Goal: Task Accomplishment & Management: Manage account settings

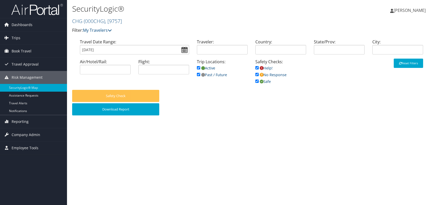
click at [18, 40] on span "Trips" at bounding box center [16, 37] width 9 height 13
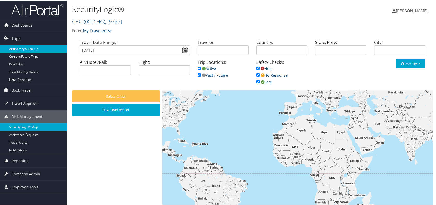
click at [19, 45] on link "Airtinerary® Lookup" at bounding box center [33, 48] width 67 height 8
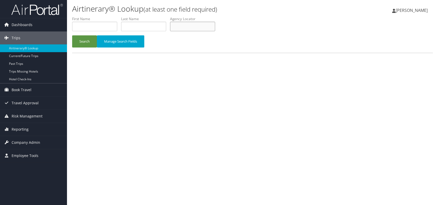
paste input "GCBTBD"
click at [85, 38] on button "Search" at bounding box center [84, 41] width 25 height 12
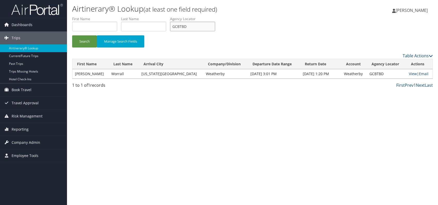
drag, startPoint x: 190, startPoint y: 24, endPoint x: 173, endPoint y: 26, distance: 16.3
click at [173, 26] on input "GCBTBD" at bounding box center [192, 27] width 45 height 10
paste input "IIUDQW"
click at [85, 39] on button "Search" at bounding box center [84, 41] width 25 height 12
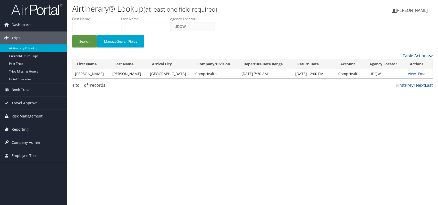
drag, startPoint x: 173, startPoint y: 26, endPoint x: 167, endPoint y: 27, distance: 7.0
click at [164, 16] on ul "First Name Last Name Departure City Arrival City Company/Division Airport/City …" at bounding box center [252, 16] width 361 height 0
paste input "FKJOIE"
click at [89, 43] on button "Search" at bounding box center [84, 41] width 25 height 12
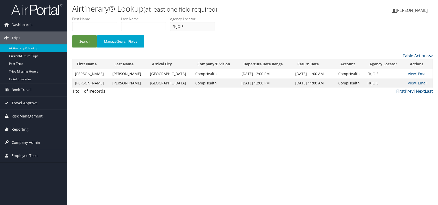
drag, startPoint x: 186, startPoint y: 27, endPoint x: 173, endPoint y: 26, distance: 12.9
click at [173, 26] on input "FKJOIE" at bounding box center [192, 27] width 45 height 10
paste input "CWBTZB"
type input "CWBTZB"
drag, startPoint x: 83, startPoint y: 42, endPoint x: 90, endPoint y: 26, distance: 17.5
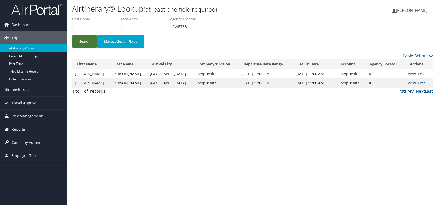
click at [83, 42] on button "Search" at bounding box center [84, 41] width 25 height 12
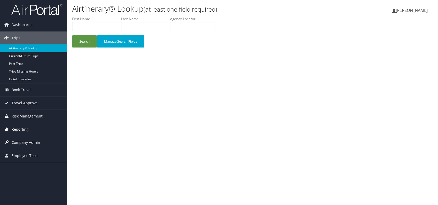
click at [14, 126] on span "Reporting" at bounding box center [20, 129] width 17 height 13
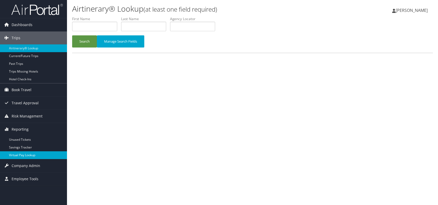
click at [19, 153] on link "Virtual Pay Lookup" at bounding box center [33, 155] width 67 height 8
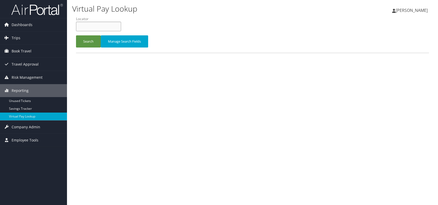
paste input "OCJXOP"
click at [88, 26] on input "OCJXOP" at bounding box center [98, 27] width 45 height 10
type input "OCJXOP"
click at [84, 42] on button "Search" at bounding box center [88, 41] width 25 height 12
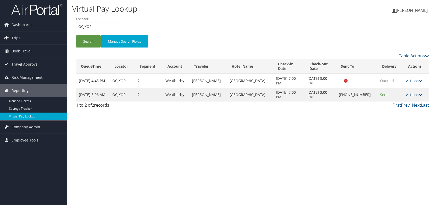
click at [406, 95] on link "Actions" at bounding box center [414, 94] width 16 height 5
click at [398, 112] on link "Logs" at bounding box center [398, 110] width 44 height 9
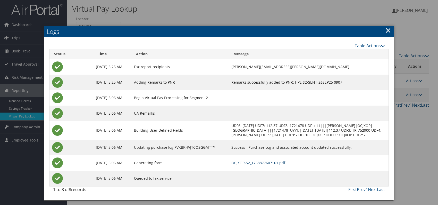
click at [261, 165] on link "OCJXOP-S2_1758877607101.pdf" at bounding box center [258, 162] width 54 height 5
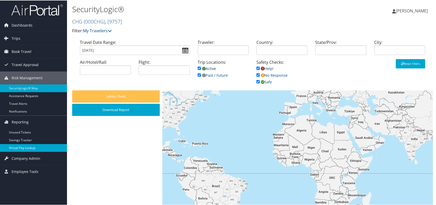
click at [25, 146] on link "Virtual Pay Lookup" at bounding box center [33, 147] width 67 height 8
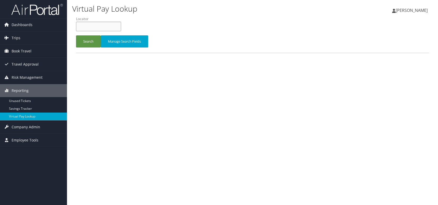
paste input "SAZSYO"
type input "SAZSYO"
click at [88, 43] on button "Search" at bounding box center [88, 41] width 25 height 12
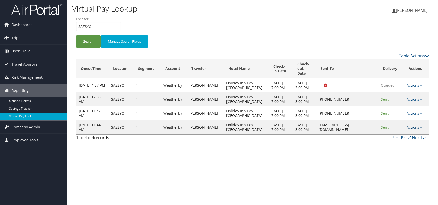
click at [412, 129] on link "Actions" at bounding box center [415, 127] width 16 height 5
click at [400, 159] on link "Logs" at bounding box center [405, 159] width 32 height 9
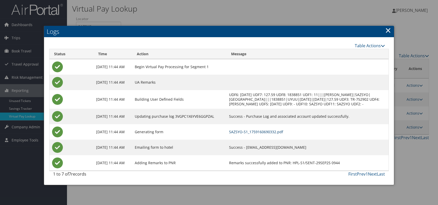
click at [266, 134] on link "SAZSYO-S1_1759160690332.pdf" at bounding box center [256, 131] width 54 height 5
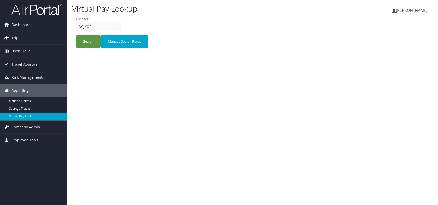
drag, startPoint x: 88, startPoint y: 26, endPoint x: 76, endPoint y: 27, distance: 11.9
click at [76, 27] on input "OCJXOP" at bounding box center [98, 27] width 45 height 10
paste input "SAZSYO"
type input "SAZSYO"
click at [88, 38] on button "Search" at bounding box center [88, 41] width 25 height 12
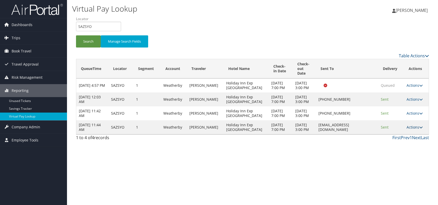
click at [416, 129] on link "Actions" at bounding box center [415, 127] width 16 height 5
click at [401, 157] on link "Logs" at bounding box center [405, 159] width 32 height 9
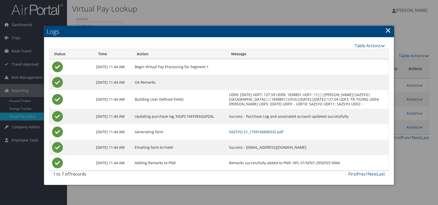
click at [269, 134] on link "SAZSYO-S1_1759160690332.pdf" at bounding box center [256, 131] width 54 height 5
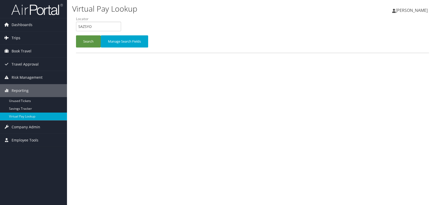
click at [18, 37] on span "Trips" at bounding box center [16, 37] width 9 height 13
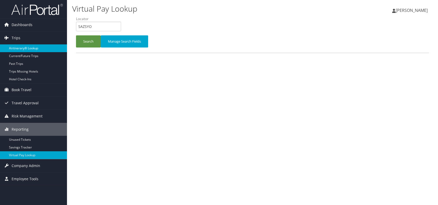
click at [41, 45] on link "Airtinerary® Lookup" at bounding box center [33, 48] width 67 height 8
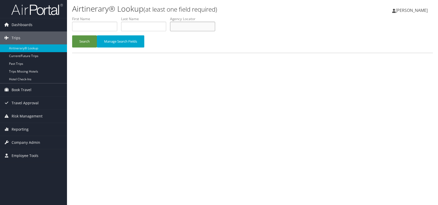
paste input "ARLLAO"
click at [183, 27] on input "ARLLAO" at bounding box center [192, 27] width 45 height 10
type input "ARLLAO"
click at [90, 43] on button "Search" at bounding box center [84, 41] width 25 height 12
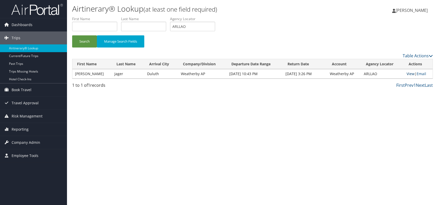
click at [409, 72] on link "View" at bounding box center [411, 73] width 8 height 5
drag, startPoint x: 117, startPoint y: 74, endPoint x: 107, endPoint y: 75, distance: 9.9
click at [112, 75] on td "Jager" at bounding box center [128, 73] width 33 height 9
copy td "Jager"
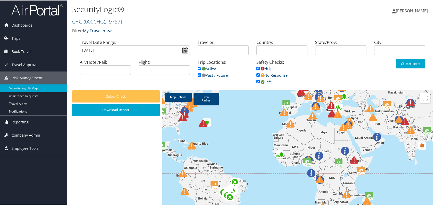
click at [31, 132] on span "Company Admin" at bounding box center [26, 134] width 29 height 13
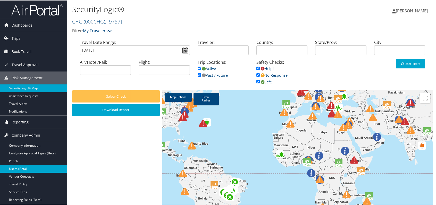
click at [26, 167] on link "Users (Beta)" at bounding box center [33, 168] width 67 height 8
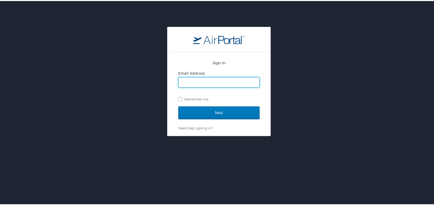
click at [342, 135] on div "Sign In Email Address Remember me Next Need help signing in? Forgot password? H…" at bounding box center [219, 128] width 438 height 205
click at [205, 80] on input "Email Address" at bounding box center [219, 81] width 81 height 10
type input "romina.kwock@chghealthcare.com"
click at [178, 98] on label "Remember me" at bounding box center [218, 98] width 81 height 8
click at [178, 98] on input "Remember me" at bounding box center [179, 97] width 3 height 3
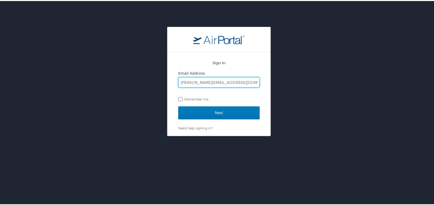
checkbox input "true"
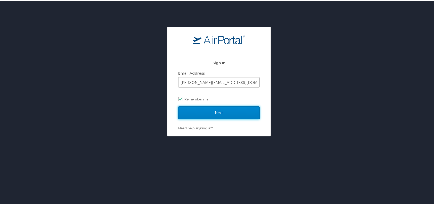
drag, startPoint x: 222, startPoint y: 113, endPoint x: 225, endPoint y: 114, distance: 3.2
click at [222, 113] on input "Next" at bounding box center [218, 111] width 81 height 13
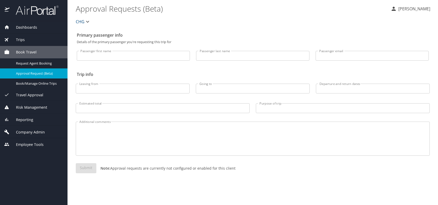
click at [35, 130] on span "Company Admin" at bounding box center [27, 132] width 35 height 6
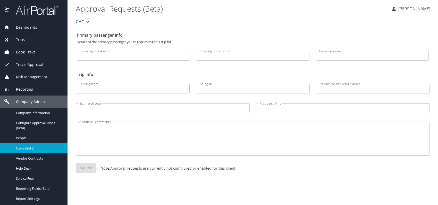
click at [38, 149] on span "Users (Beta)" at bounding box center [38, 148] width 45 height 5
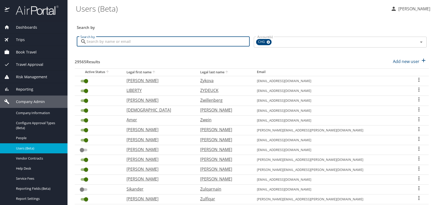
paste input "ericp14.ep@gmail.com"
type input "ericp14.ep@gmail.com"
checkbox input "false"
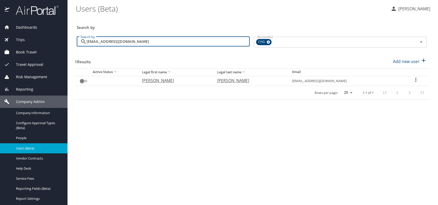
type input "ericp14.ep@gmail.com"
click at [155, 80] on p "eric" at bounding box center [174, 80] width 65 height 6
select select "US"
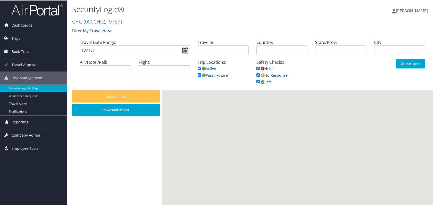
click at [26, 136] on span "Company Admin" at bounding box center [26, 134] width 29 height 13
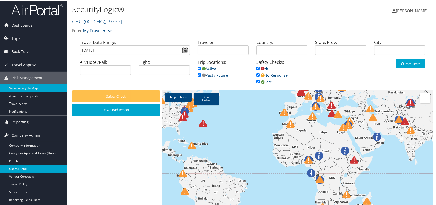
click at [20, 169] on link "Users (Beta)" at bounding box center [33, 168] width 67 height 8
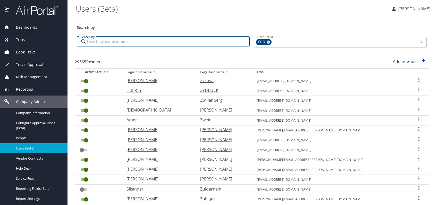
paste input "roscoe.chan@hotmail.com"
type input "roscoe.chan@hotmail.com"
checkbox input "false"
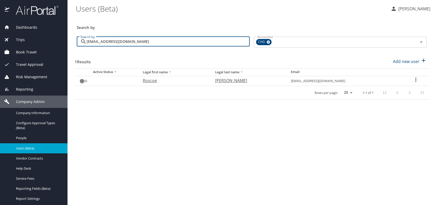
type input "roscoe.chan@hotmail.com"
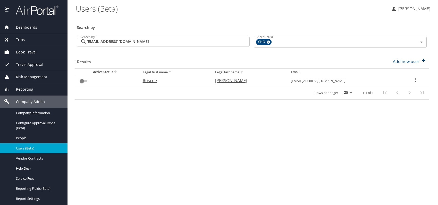
click at [158, 82] on p "Roscoe" at bounding box center [174, 80] width 62 height 6
select select "US"
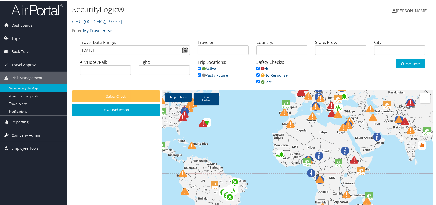
click at [24, 134] on span "Company Admin" at bounding box center [26, 134] width 29 height 13
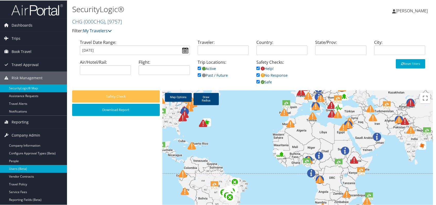
click at [27, 169] on link "Users (Beta)" at bounding box center [33, 168] width 67 height 8
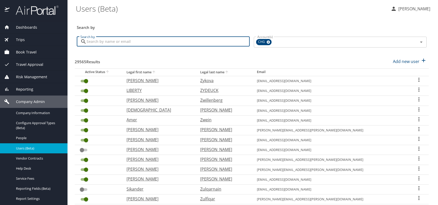
paste input "fjnwajei@gmail.com"
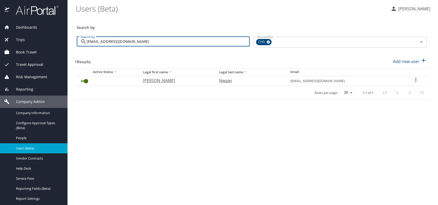
type input "fjnwajei@gmail.com"
click at [159, 80] on p "Felix" at bounding box center [176, 80] width 66 height 6
select select "US"
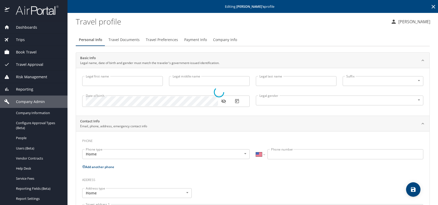
type input "Felix"
type input "Nwajei"
type input "Male"
select select "US"
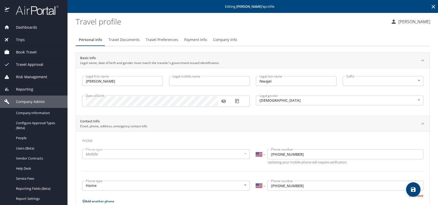
click at [222, 102] on icon "button" at bounding box center [223, 101] width 5 height 4
click at [228, 40] on span "Company Info" at bounding box center [225, 40] width 24 height 6
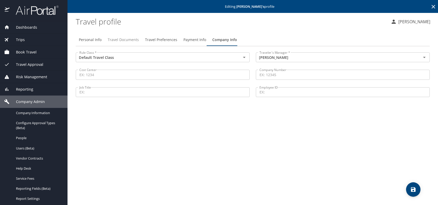
click at [116, 36] on button "Travel Documents" at bounding box center [123, 40] width 37 height 12
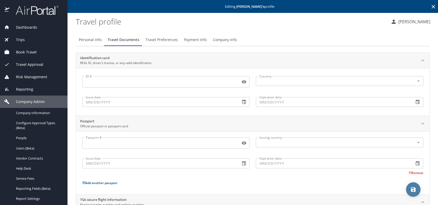
click at [413, 186] on icon "save" at bounding box center [413, 189] width 6 height 6
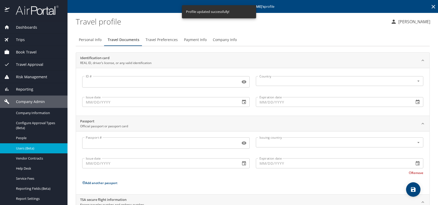
click at [38, 147] on span "Users (Beta)" at bounding box center [38, 148] width 45 height 5
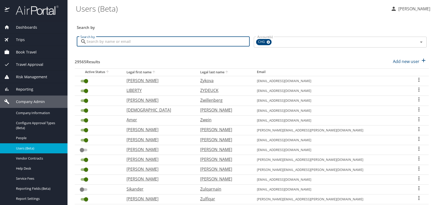
paste input "HDGZBZ"
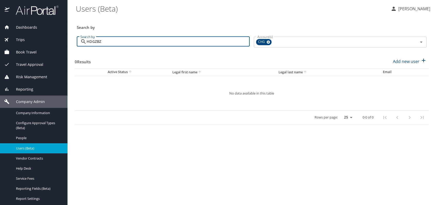
drag, startPoint x: 117, startPoint y: 40, endPoint x: 82, endPoint y: 38, distance: 34.4
click at [82, 38] on div "HDGZBZ Search by" at bounding box center [163, 42] width 173 height 10
paste input "bc019999@gmail.com"
type input "bc019999@gmail.com"
click at [243, 18] on div "Search by" at bounding box center [252, 23] width 354 height 17
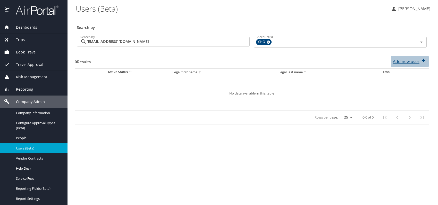
click at [400, 62] on p "Add new user" at bounding box center [406, 61] width 27 height 6
select select "US"
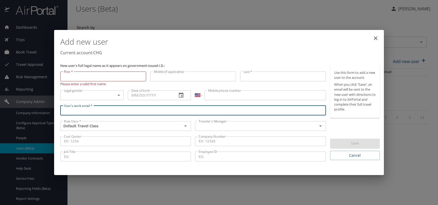
paste input "bc019999@gmail.com"
type input "bc019999@gmail.com"
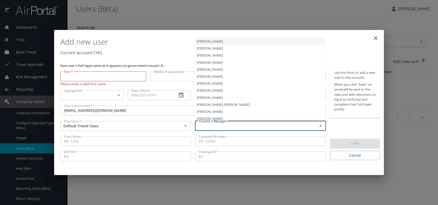
click at [221, 123] on input "text" at bounding box center [253, 125] width 112 height 7
click at [214, 80] on li "Jeffery Bitton" at bounding box center [260, 83] width 131 height 7
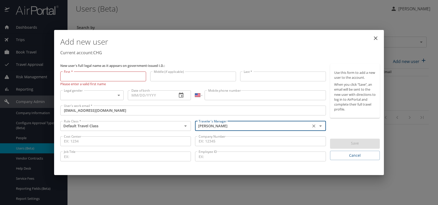
type input "Jeffery Bitton"
click at [115, 95] on body "Dashboards AirPortal 360™ Manager My Travel Dashboard Trips Airtinerary® Lookup…" at bounding box center [219, 102] width 438 height 205
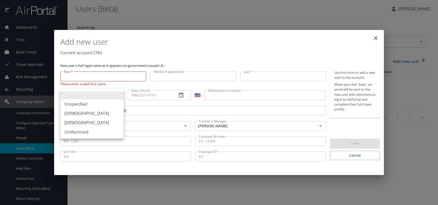
click at [74, 113] on li "Male" at bounding box center [91, 113] width 63 height 9
type input "Male"
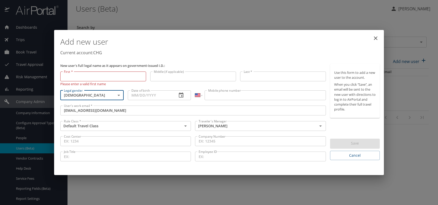
click at [139, 95] on input "Date of birth" at bounding box center [150, 95] width 45 height 10
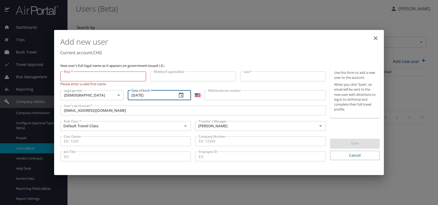
type input "12/23/1990"
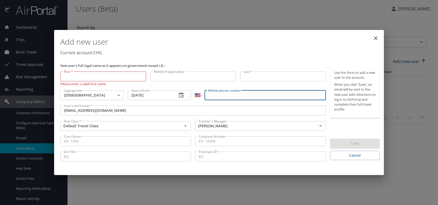
paste input "(478) 697-1792"
type input "(478) 697-1792"
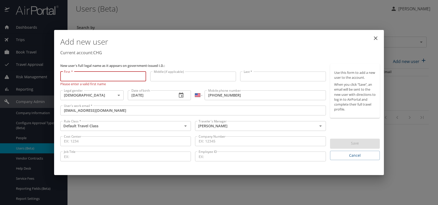
paste input "Bradley Corbin"
drag, startPoint x: 77, startPoint y: 75, endPoint x: 121, endPoint y: 84, distance: 44.9
click at [121, 84] on div "First * Bradley Corbin First * Please enter a valid first name" at bounding box center [103, 78] width 90 height 19
type input "Bradley"
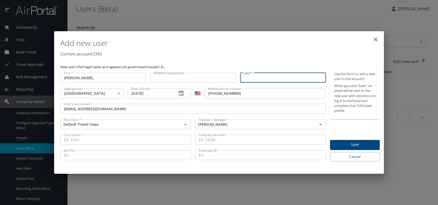
paste input "Bradley Corbin"
click at [259, 78] on input "Bradley Corbin" at bounding box center [283, 78] width 86 height 10
type input "Corbin"
click at [270, 52] on p "Current account: CHG" at bounding box center [220, 54] width 320 height 6
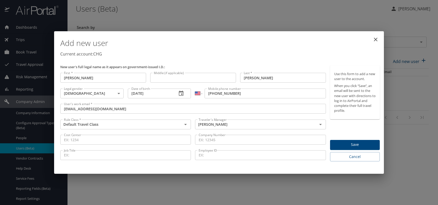
click at [342, 141] on button "Save" at bounding box center [355, 145] width 50 height 10
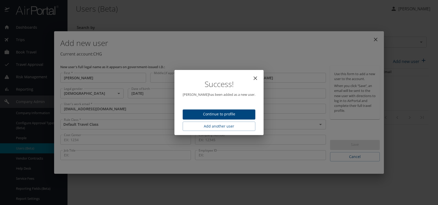
click at [212, 112] on span "Continue to profile" at bounding box center [219, 114] width 64 height 6
select select "US"
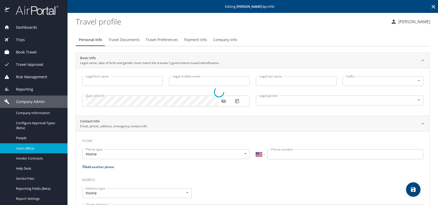
type input "Bradley"
type input "Corbin"
type input "Male"
select select "US"
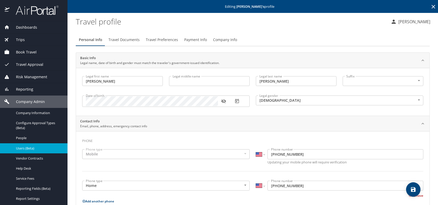
click at [150, 39] on span "Travel Preferences" at bounding box center [162, 40] width 32 height 6
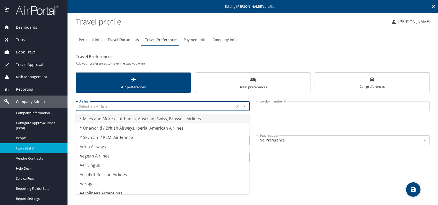
click at [140, 107] on input "text" at bounding box center [155, 106] width 156 height 7
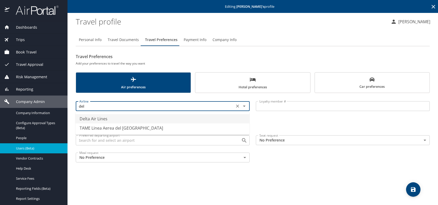
click at [94, 119] on li "Delta Air Lines" at bounding box center [163, 118] width 174 height 9
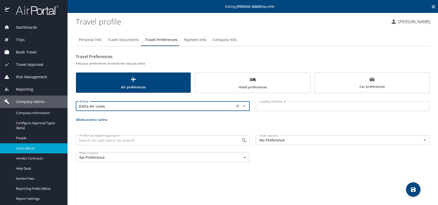
type input "Delta Air Lines"
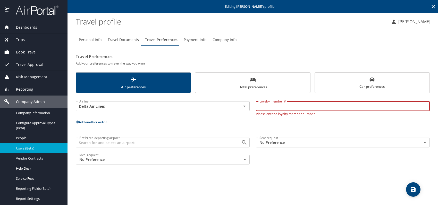
paste input "9374040526"
type input "9374040526"
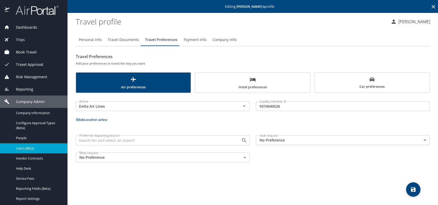
click at [231, 78] on span "Hotel preferences" at bounding box center [252, 83] width 109 height 14
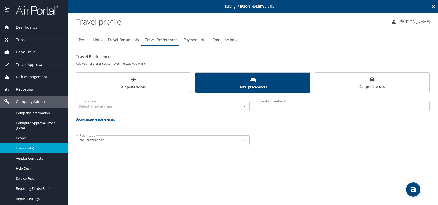
click at [113, 145] on div "Room type No Preference NotApplicable Room type" at bounding box center [163, 140] width 180 height 16
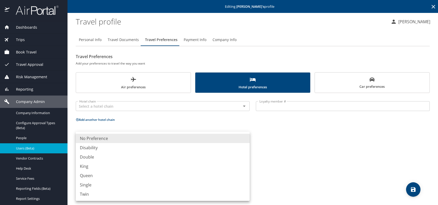
click at [111, 142] on body "Dashboards AirPortal 360™ Manager My Travel Dashboard Trips Airtinerary® Lookup…" at bounding box center [219, 102] width 438 height 205
click at [98, 168] on li "King" at bounding box center [163, 165] width 174 height 9
type input "King"
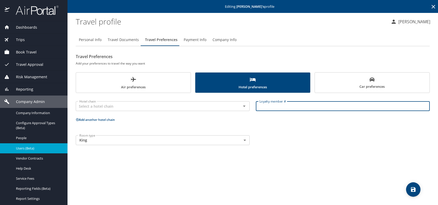
drag, startPoint x: 292, startPoint y: 106, endPoint x: 290, endPoint y: 107, distance: 2.9
paste input "645317125"
type input "645317125"
click at [178, 109] on input "text" at bounding box center [155, 106] width 156 height 7
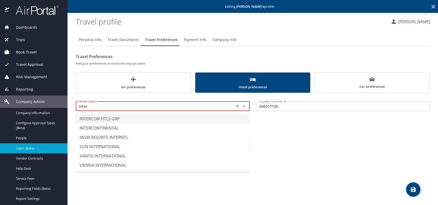
click at [154, 118] on li "INTERCON HTLS GRP" at bounding box center [163, 118] width 174 height 9
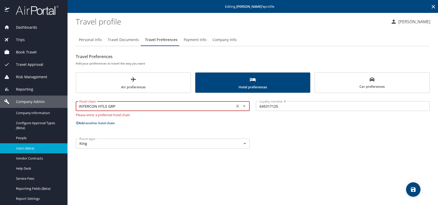
type input "INTERCON HTLS GRP"
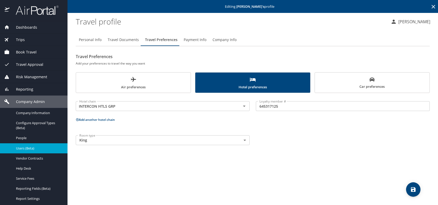
click at [98, 120] on button "Add another hotel chain" at bounding box center [95, 119] width 39 height 4
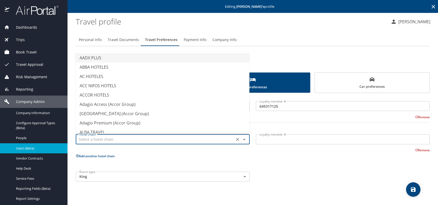
drag, startPoint x: 103, startPoint y: 136, endPoint x: 106, endPoint y: 139, distance: 4.6
click at [103, 136] on input "text" at bounding box center [155, 139] width 156 height 7
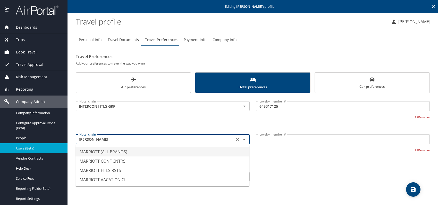
click at [113, 151] on li "MARRIOTT (ALL BRANDS)" at bounding box center [163, 151] width 174 height 9
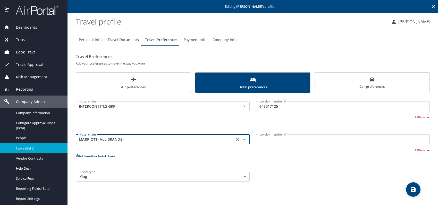
type input "MARRIOTT (ALL BRANDS)"
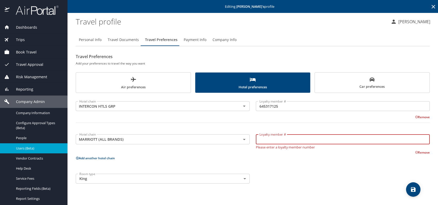
paste input "445460169"
type input "445460169"
click at [332, 161] on div "Hotel chain INTERCON HTLS GRP Hotel chain Loyalty member # 645317125 Loyalty me…" at bounding box center [253, 141] width 354 height 90
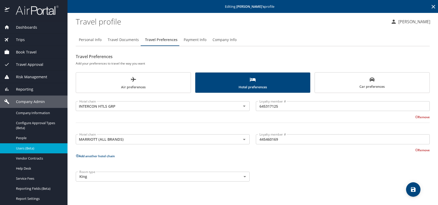
click at [414, 187] on icon "save" at bounding box center [413, 189] width 5 height 5
click at [410, 189] on icon "save" at bounding box center [413, 189] width 6 height 6
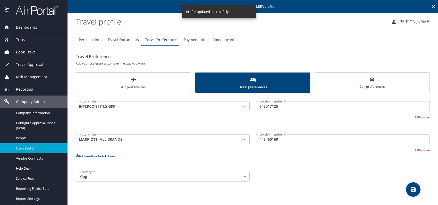
click at [41, 148] on span "Users (Beta)" at bounding box center [38, 148] width 45 height 5
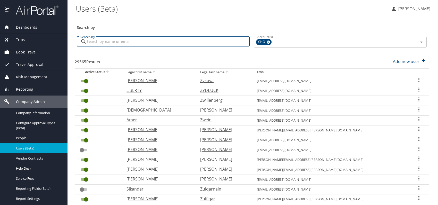
paste input "samuelmd@live.com"
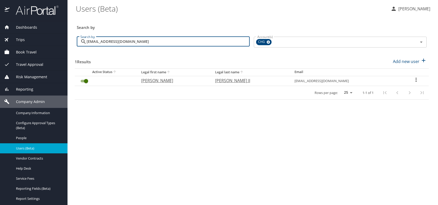
type input "samuelmd@live.com"
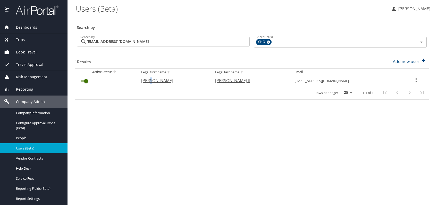
click at [165, 80] on p "Samuel" at bounding box center [173, 80] width 64 height 6
select select "US"
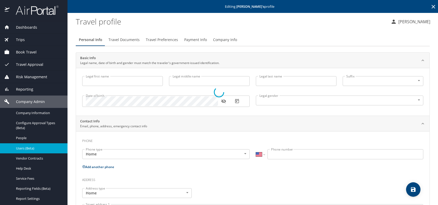
type input "Samuel"
type input "Jones II"
type input "Male"
select select "US"
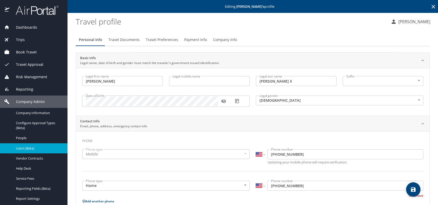
click at [222, 103] on icon "button" at bounding box center [223, 100] width 5 height 5
click at [223, 38] on span "Company Info" at bounding box center [225, 40] width 24 height 6
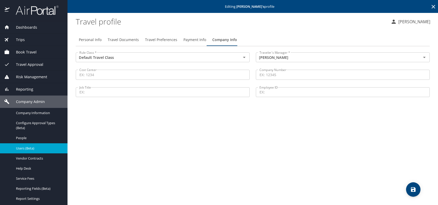
click at [123, 40] on span "Travel Documents" at bounding box center [123, 40] width 31 height 6
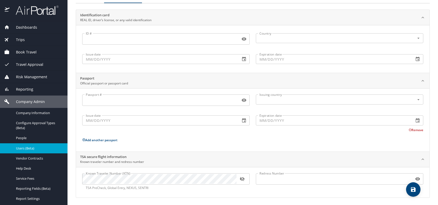
scroll to position [43, 0]
click at [242, 177] on icon "button" at bounding box center [242, 178] width 5 height 4
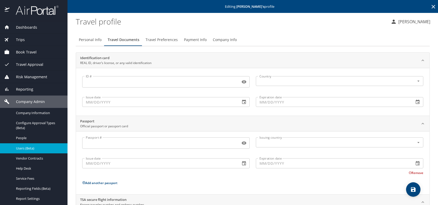
scroll to position [0, 0]
click at [162, 38] on span "Travel Preferences" at bounding box center [162, 40] width 32 height 6
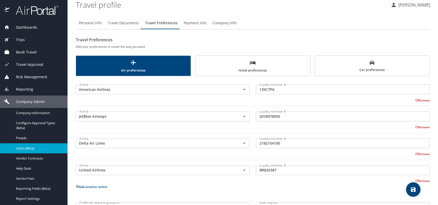
scroll to position [26, 0]
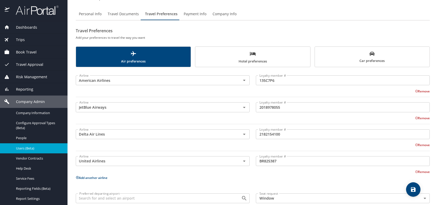
click at [339, 60] on span "Car preferences" at bounding box center [372, 57] width 109 height 13
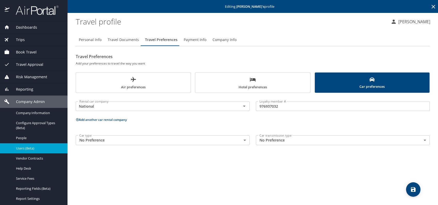
click at [234, 80] on span "Hotel preferences" at bounding box center [252, 83] width 109 height 14
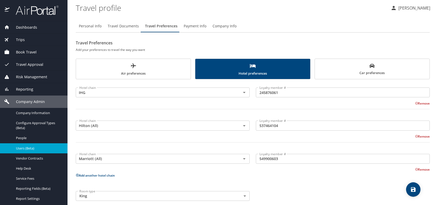
scroll to position [20, 0]
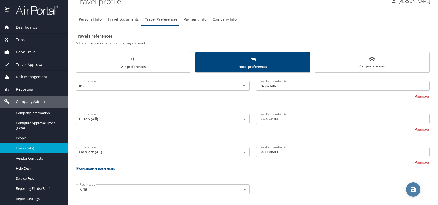
click at [413, 188] on icon "save" at bounding box center [413, 189] width 5 height 5
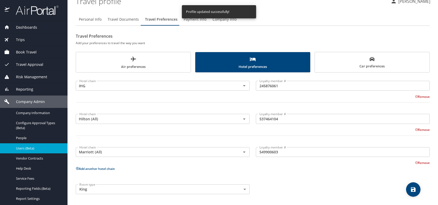
click at [309, 173] on div "Hotel chain IHG Hotel chain Loyalty member # 245876061 Loyalty member # Remove …" at bounding box center [253, 136] width 354 height 121
click at [24, 147] on span "Users (Beta)" at bounding box center [38, 148] width 45 height 5
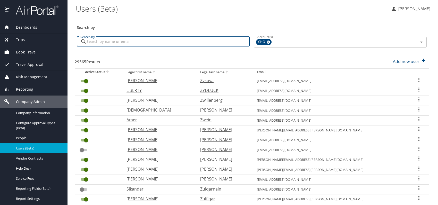
paste input "acbnov@gmail.com"
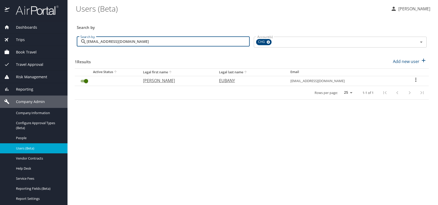
type input "acbnov@gmail.com"
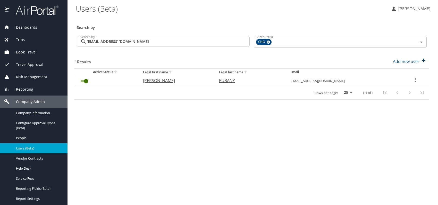
click at [163, 79] on p "JACQUELINE" at bounding box center [176, 80] width 66 height 6
select select "US"
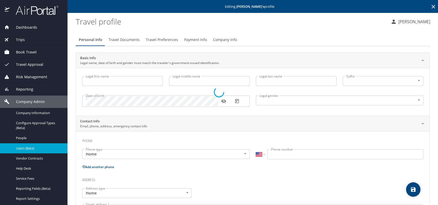
type input "JACQUELINE"
type input "EUBANY"
type input "Female"
select select "US"
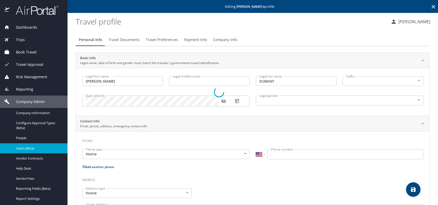
select select "US"
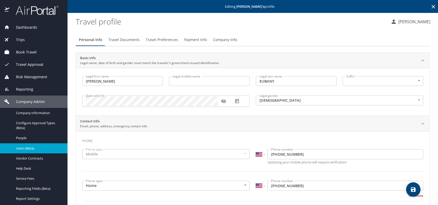
click at [222, 101] on icon "button" at bounding box center [223, 101] width 5 height 4
click at [222, 38] on span "Company Info" at bounding box center [225, 40] width 24 height 6
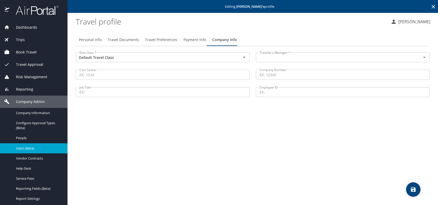
click at [269, 53] on div "Traveler's Manager *" at bounding box center [343, 57] width 174 height 10
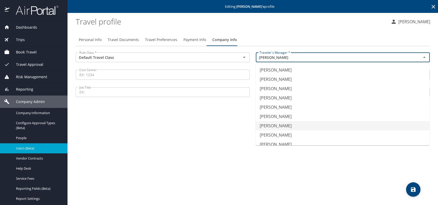
click at [282, 125] on li "Jeffery Bitton" at bounding box center [343, 125] width 174 height 9
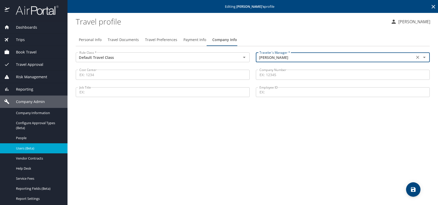
type input "Jeffery Bitton"
click at [127, 37] on span "Travel Documents" at bounding box center [123, 40] width 31 height 6
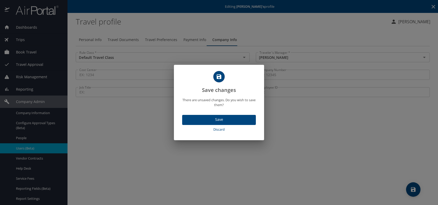
click at [206, 119] on span "Save" at bounding box center [218, 119] width 65 height 6
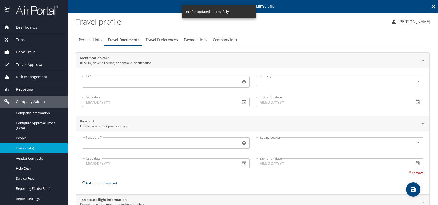
click at [151, 38] on span "Travel Preferences" at bounding box center [162, 40] width 32 height 6
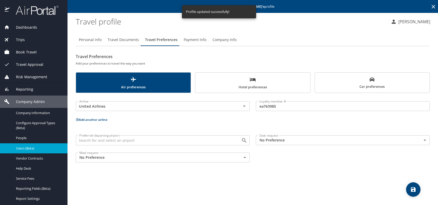
click at [305, 141] on body "Dashboards AirPortal 360™ Manager My Travel Dashboard Trips Airtinerary® Lookup…" at bounding box center [219, 102] width 438 height 205
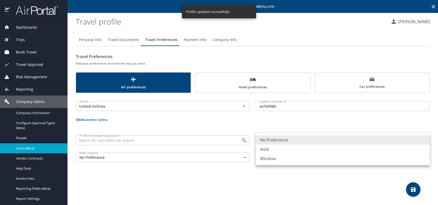
click at [278, 157] on li "Window" at bounding box center [343, 158] width 174 height 9
type input "Window"
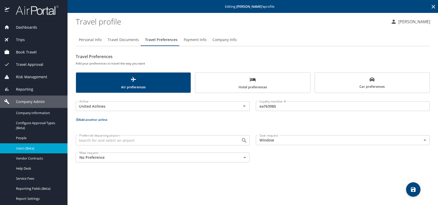
click at [89, 118] on button "Add another airline" at bounding box center [92, 119] width 32 height 4
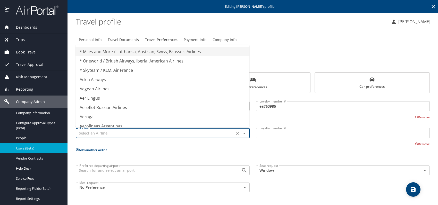
click at [94, 134] on input "text" at bounding box center [155, 132] width 156 height 7
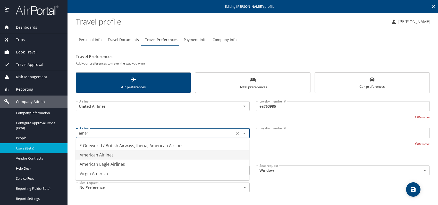
click at [113, 155] on li "American Airlines" at bounding box center [163, 154] width 174 height 9
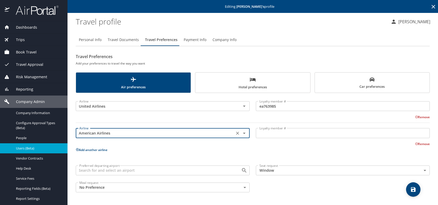
type input "American Airlines"
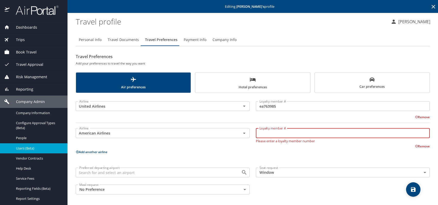
paste input "5U1FP74"
type input "5U1FP74"
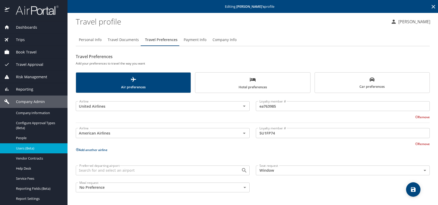
click at [368, 192] on div "Preferred departing airport Preferred departing airport Seat request Window Win…" at bounding box center [253, 178] width 360 height 33
click at [410, 188] on span "save" at bounding box center [413, 189] width 14 height 6
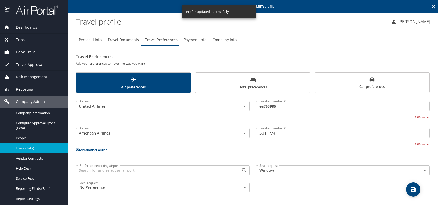
click at [32, 147] on span "Users (Beta)" at bounding box center [38, 148] width 45 height 5
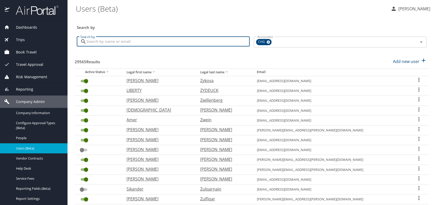
paste input "jerrisstephanie.okonkwo@gmail.com"
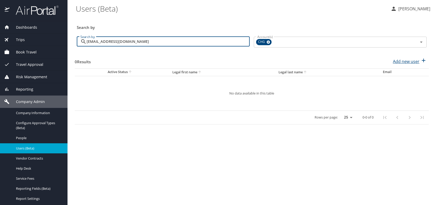
type input "jerrisstephanie.okonkwo@gmail.com"
click at [418, 61] on p "Add new user" at bounding box center [406, 61] width 27 height 6
select select "US"
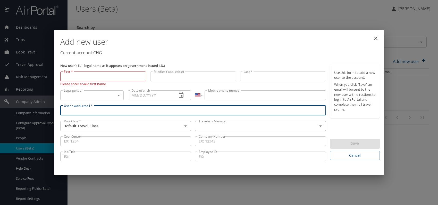
drag, startPoint x: 88, startPoint y: 110, endPoint x: 92, endPoint y: 110, distance: 4.4
paste input "jerrisstephanie.okonkwo@gmail.com"
type input "jerrisstephanie.okonkwo@gmail.com"
click at [229, 129] on input "text" at bounding box center [253, 125] width 112 height 7
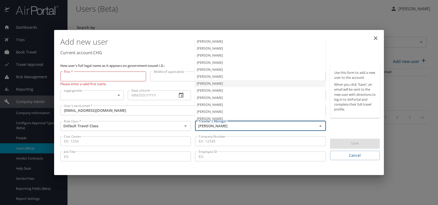
click at [228, 85] on li "Jeffery Bitton" at bounding box center [260, 83] width 131 height 7
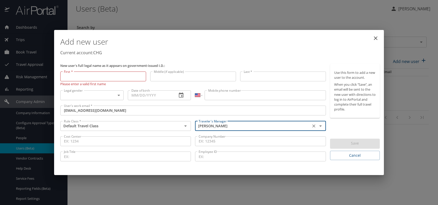
type input "Jeffery Bitton"
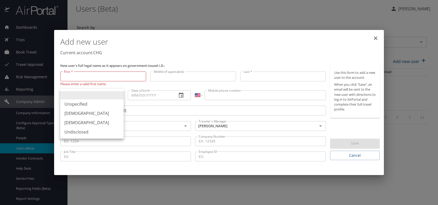
click at [103, 97] on body "Dashboards AirPortal 360™ Manager My Travel Dashboard Trips Airtinerary® Lookup…" at bounding box center [219, 102] width 438 height 205
click at [70, 120] on li "Female" at bounding box center [91, 122] width 63 height 9
type input "Female"
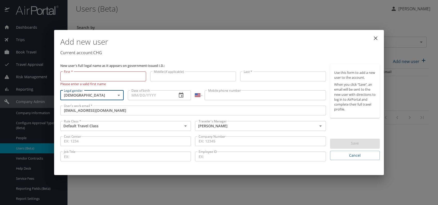
click at [139, 95] on input "Date of birth" at bounding box center [150, 95] width 45 height 10
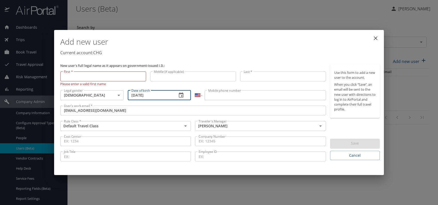
type input "01/24/1989"
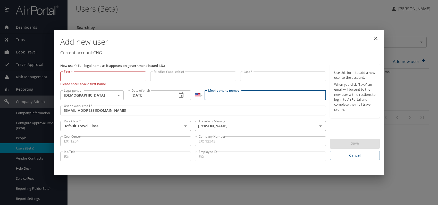
paste input "(229) 603-8359"
type input "(229) 603-8359"
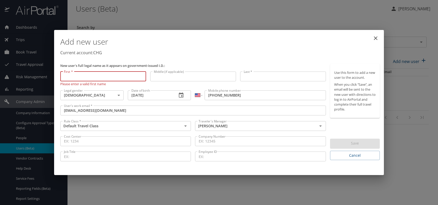
paste input "Jerris-Stephanie Okonkwo"
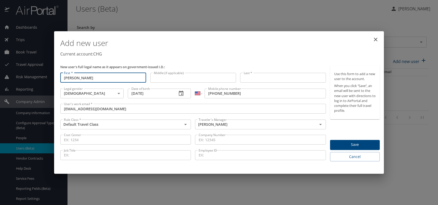
drag, startPoint x: 93, startPoint y: 78, endPoint x: 122, endPoint y: 78, distance: 28.6
click at [122, 78] on input "Jerris-Stephanie Okonkwo" at bounding box center [103, 78] width 86 height 10
type input "Jerris-Stephanie"
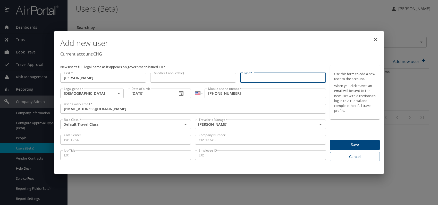
paste input "Jerris-Stephanie Okonkwo"
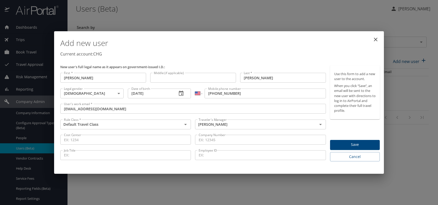
click at [273, 77] on input "Jerris-Stephanie Okonkwo" at bounding box center [283, 78] width 86 height 10
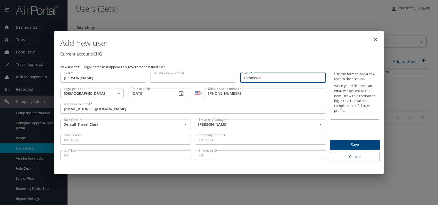
type input "Okonkwo"
click at [353, 144] on span "Save" at bounding box center [355, 144] width 42 height 6
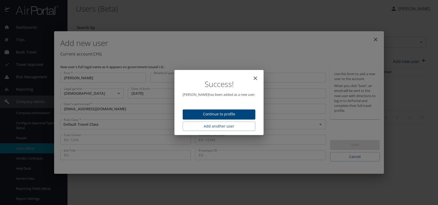
click at [219, 112] on span "Continue to profile" at bounding box center [219, 114] width 64 height 6
select select "US"
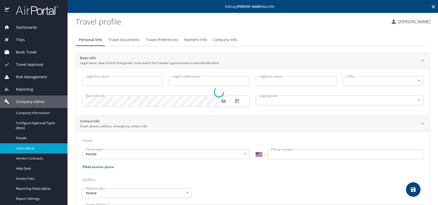
type input "Jerris-Stephanie"
type input "Okonkwo"
type input "Female"
select select "US"
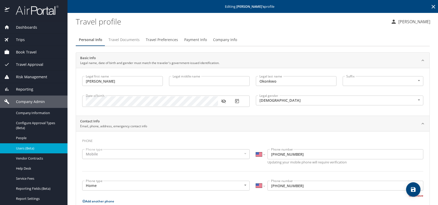
click at [126, 41] on span "Travel Documents" at bounding box center [124, 40] width 31 height 6
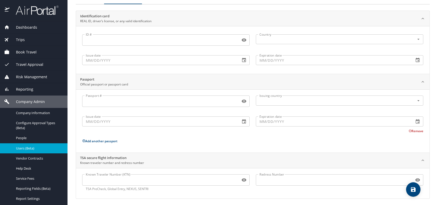
scroll to position [43, 0]
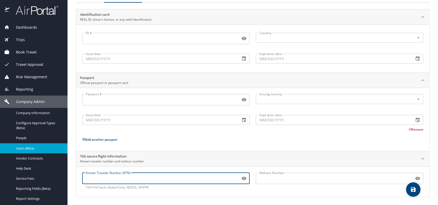
paste input "TT13BF4JJ"
type input "TT13BF4JJ"
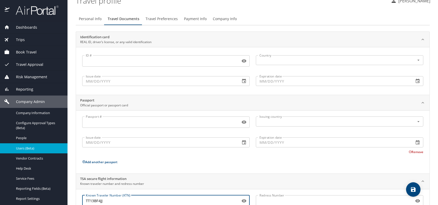
scroll to position [0, 0]
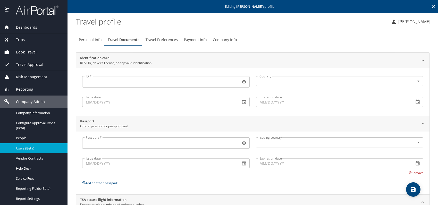
click at [164, 37] on span "Travel Preferences" at bounding box center [162, 40] width 32 height 6
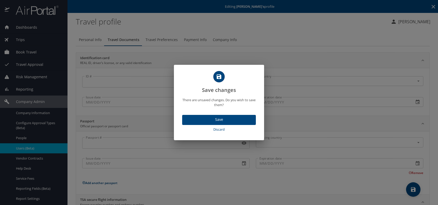
click at [214, 119] on span "Save" at bounding box center [218, 119] width 65 height 6
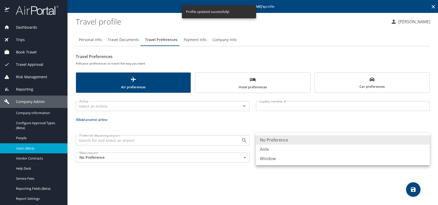
click at [286, 140] on body "Dashboards AirPortal 360™ Manager My Travel Dashboard Trips Airtinerary® Lookup…" at bounding box center [219, 102] width 438 height 205
click at [277, 151] on li "Aisle" at bounding box center [343, 148] width 174 height 9
type input "Aisle"
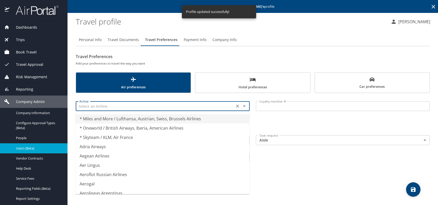
click at [147, 108] on input "text" at bounding box center [155, 106] width 156 height 7
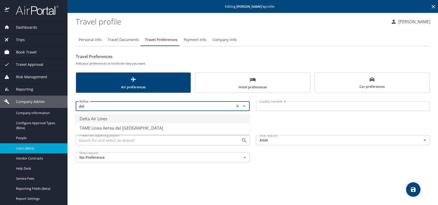
drag, startPoint x: 103, startPoint y: 119, endPoint x: 109, endPoint y: 119, distance: 6.7
click at [103, 119] on li "Delta Air Lines" at bounding box center [163, 118] width 174 height 9
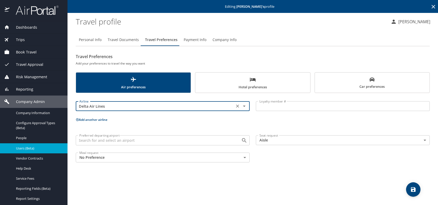
type input "Delta Air Lines"
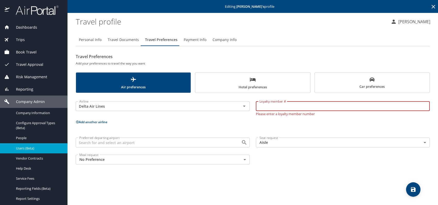
paste input "9469135108"
type input "9469135108"
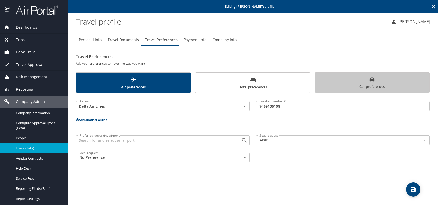
click at [368, 81] on span "Car preferences" at bounding box center [372, 83] width 109 height 13
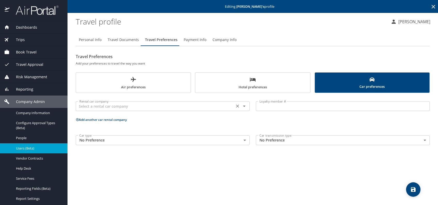
click at [182, 105] on input "text" at bounding box center [155, 106] width 156 height 7
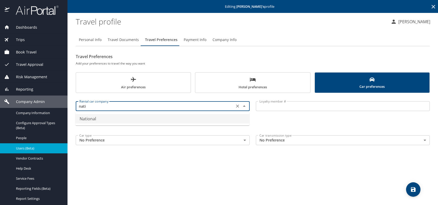
click at [107, 120] on li "National" at bounding box center [163, 118] width 174 height 9
type input "National"
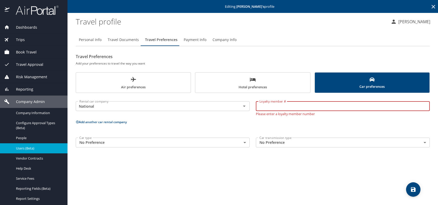
paste input "946830345"
type input "946830345"
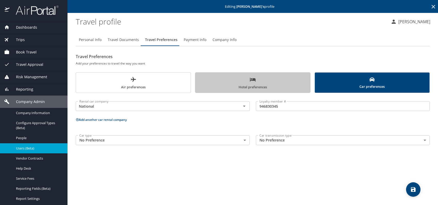
drag, startPoint x: 258, startPoint y: 83, endPoint x: 213, endPoint y: 94, distance: 45.8
click at [256, 84] on span "Hotel preferences" at bounding box center [252, 83] width 109 height 14
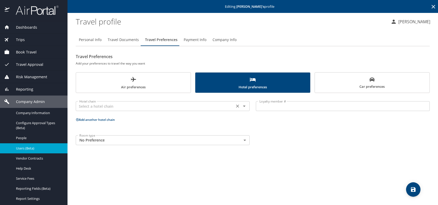
click at [137, 108] on input "text" at bounding box center [155, 106] width 156 height 7
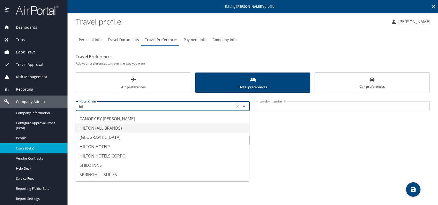
click at [105, 129] on li "HILTON (ALL BRANDS)" at bounding box center [163, 127] width 174 height 9
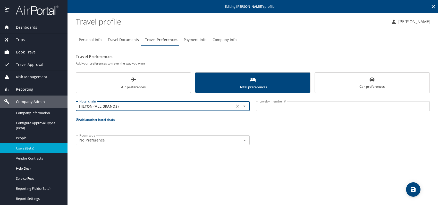
type input "HILTON (ALL BRANDS)"
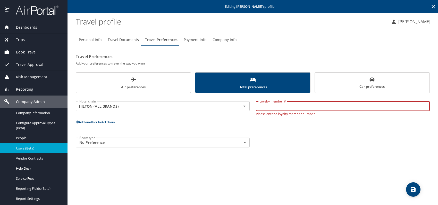
paste input "449842163"
type input "449842163"
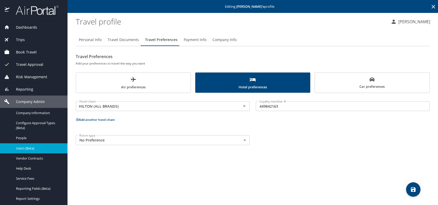
click at [103, 119] on button "Add another hotel chain" at bounding box center [95, 119] width 39 height 4
click at [133, 141] on input "text" at bounding box center [155, 139] width 156 height 7
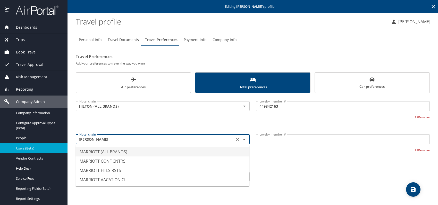
drag, startPoint x: 116, startPoint y: 149, endPoint x: 178, endPoint y: 151, distance: 62.1
click at [117, 149] on li "MARRIOTT (ALL BRANDS)" at bounding box center [163, 151] width 174 height 9
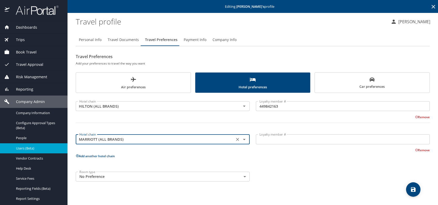
type input "MARRIOTT (ALL BRANDS)"
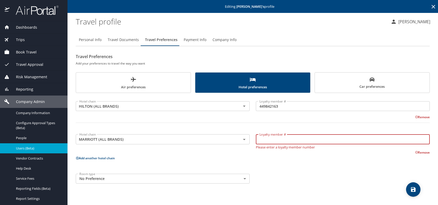
paste input "080398419"
type input "080398419"
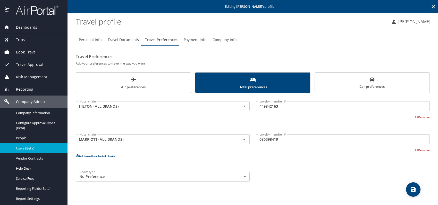
click at [104, 155] on button "Add another hotel chain" at bounding box center [95, 156] width 39 height 4
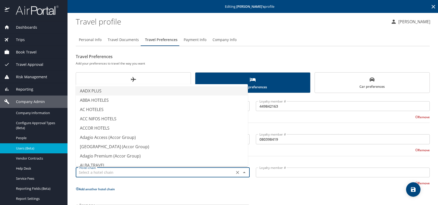
click at [141, 172] on input "text" at bounding box center [155, 172] width 156 height 7
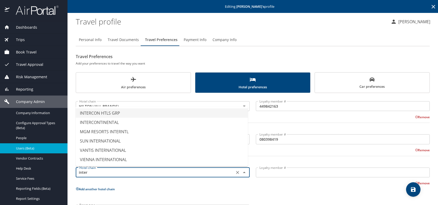
click at [133, 114] on li "INTERCON HTLS GRP" at bounding box center [162, 112] width 172 height 9
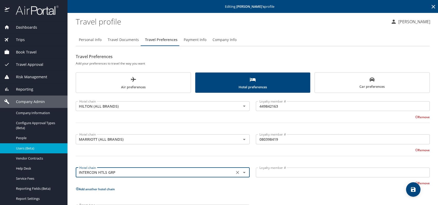
type input "INTERCON HTLS GRP"
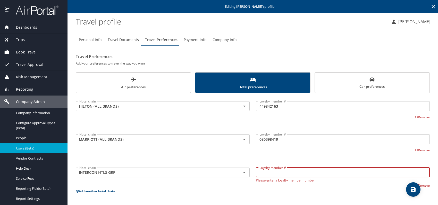
paste input "373761664"
type input "373761664"
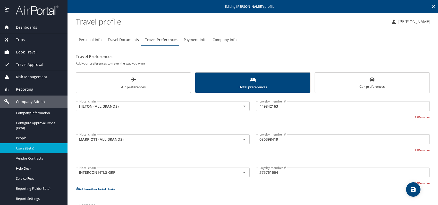
click at [355, 191] on p "Add another hotel chain" at bounding box center [253, 189] width 354 height 6
click at [410, 187] on span "save" at bounding box center [413, 189] width 14 height 6
click at [411, 186] on icon "save" at bounding box center [413, 189] width 6 height 6
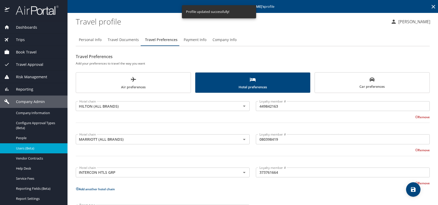
click at [36, 150] on span "Users (Beta)" at bounding box center [38, 148] width 45 height 5
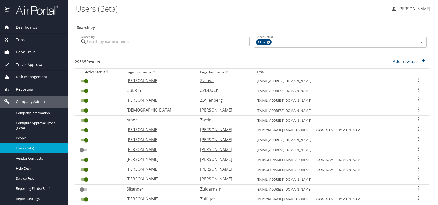
click at [30, 91] on span "Reporting" at bounding box center [22, 89] width 24 height 6
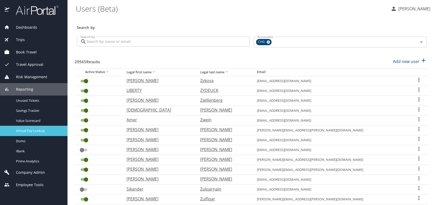
click at [37, 128] on div "Virtual Pay Lookup" at bounding box center [33, 131] width 59 height 6
